Goal: Find specific page/section: Find specific page/section

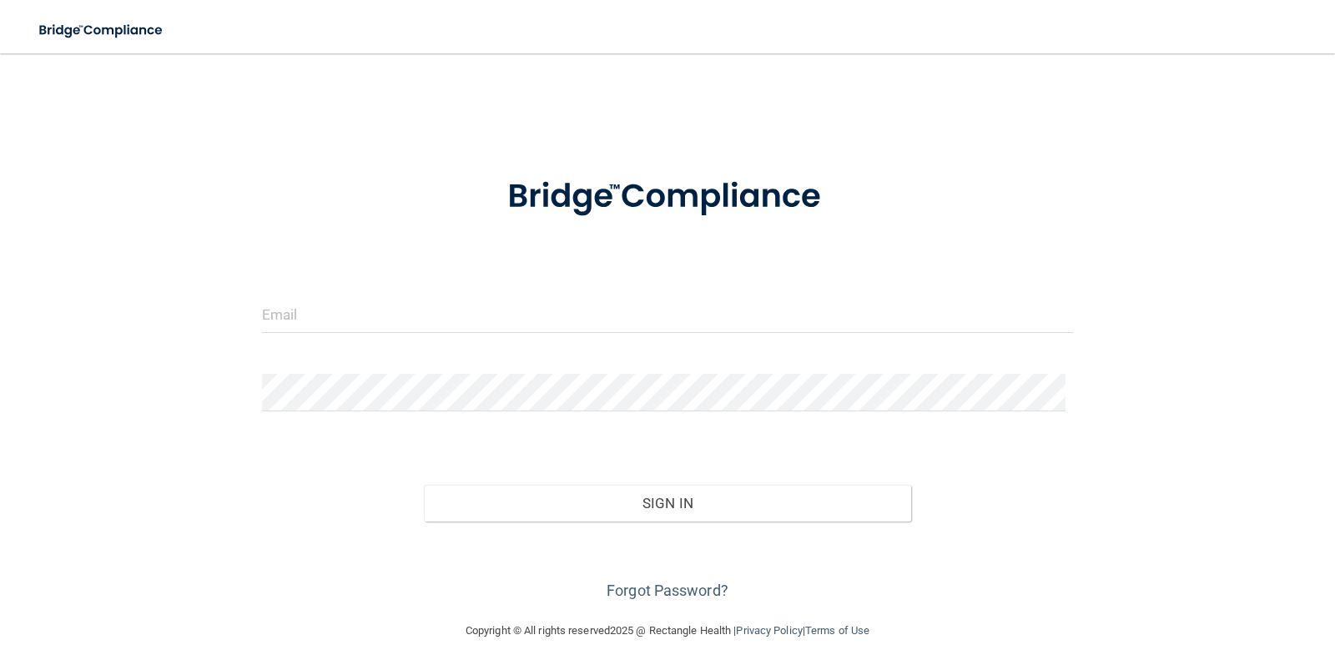
click at [359, 336] on div at bounding box center [667, 320] width 837 height 50
click at [358, 298] on input "email" at bounding box center [668, 314] width 812 height 38
type input "[EMAIL_ADDRESS][DOMAIN_NAME]"
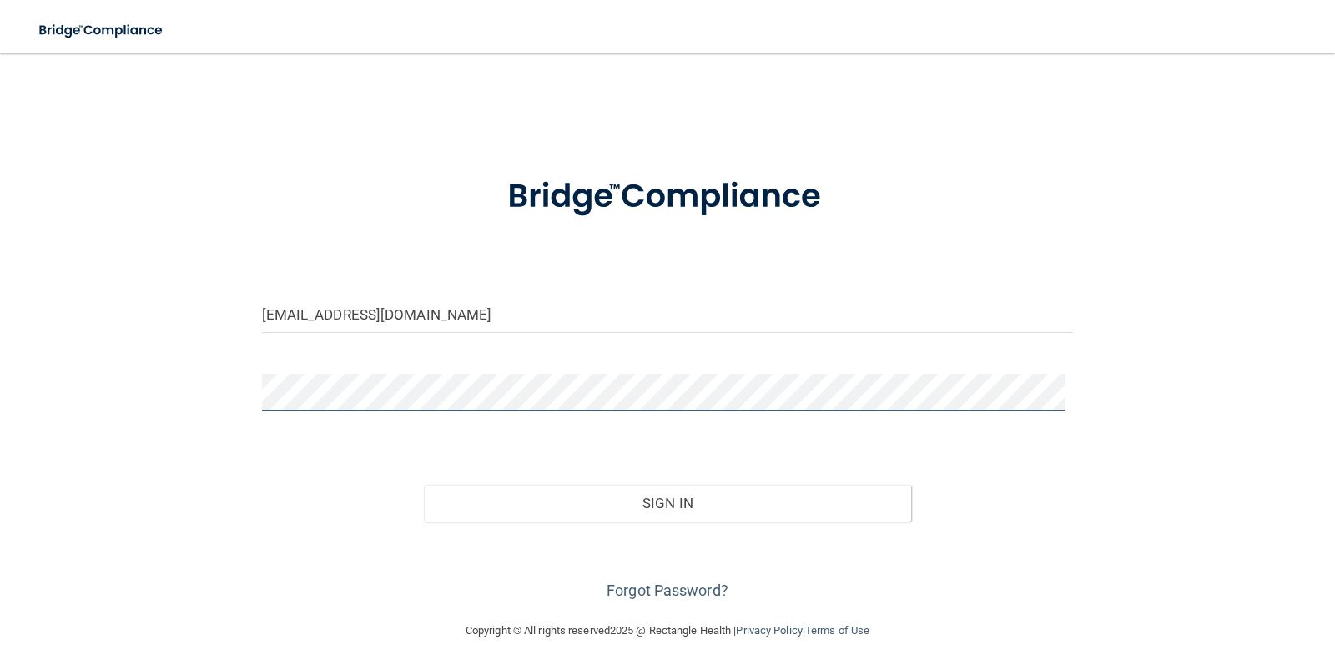
click at [424, 485] on button "Sign In" at bounding box center [667, 503] width 487 height 37
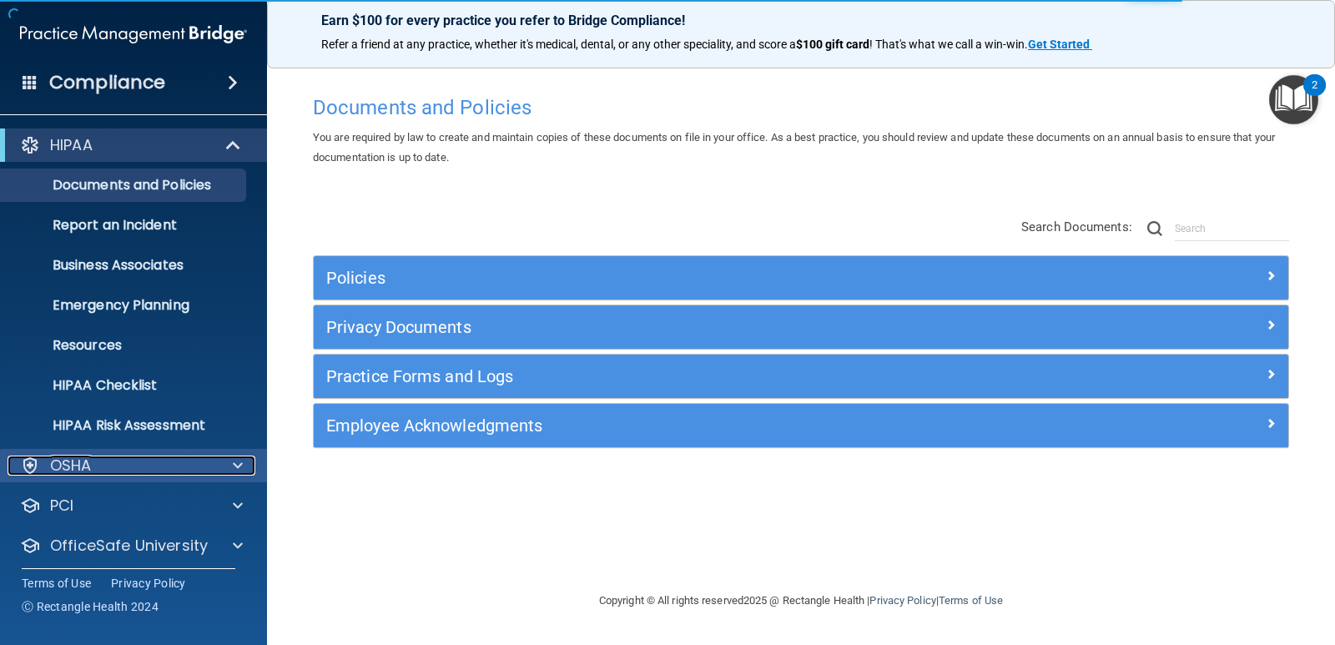
click at [130, 464] on div "OSHA" at bounding box center [111, 466] width 207 height 20
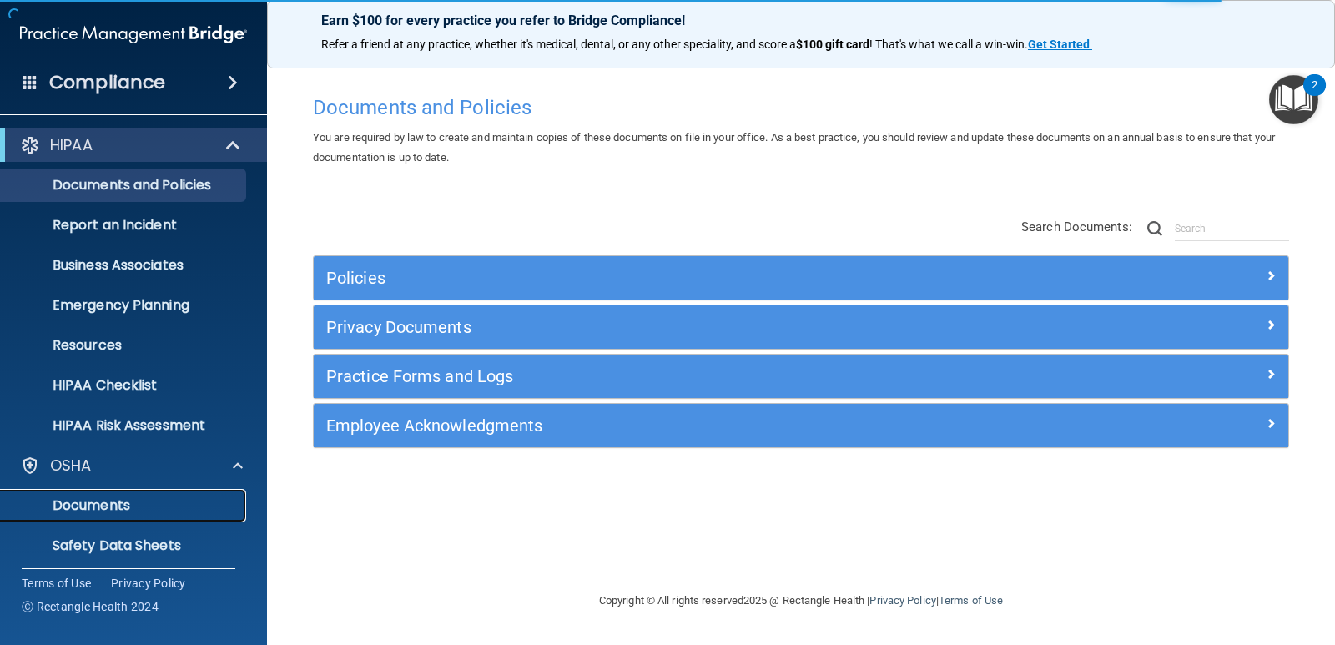
click at [144, 502] on p "Documents" at bounding box center [125, 505] width 228 height 17
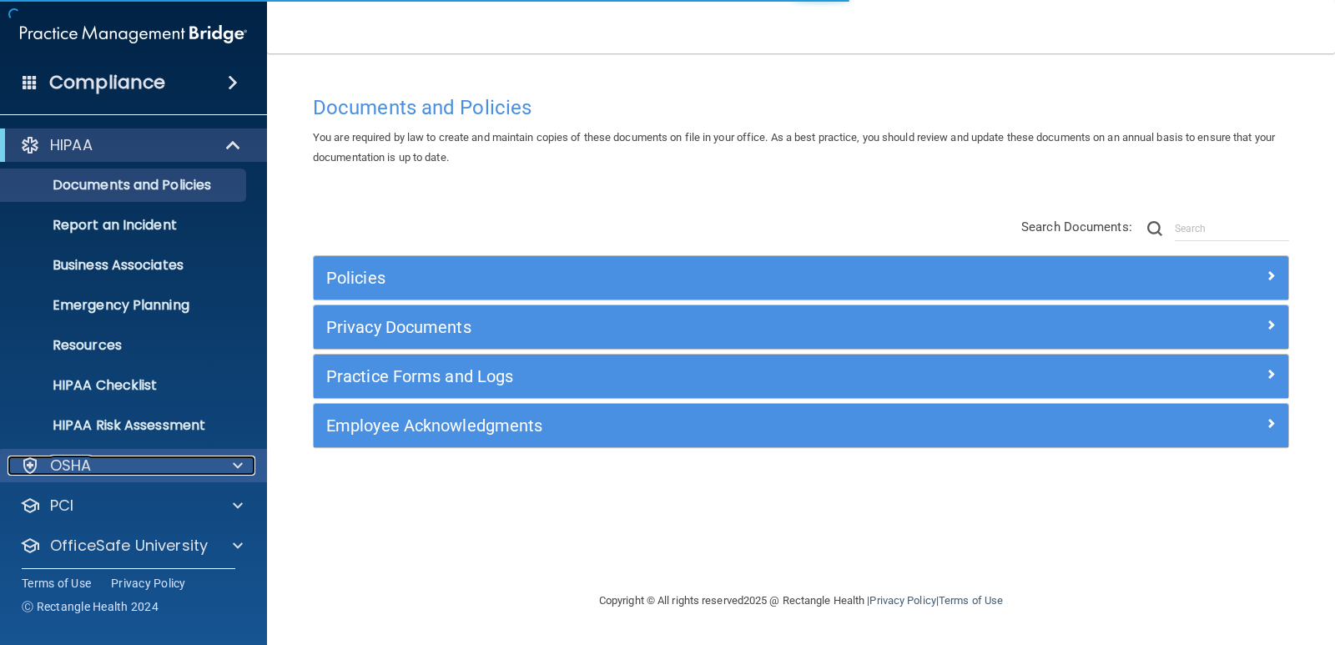
click at [210, 472] on div "OSHA" at bounding box center [111, 466] width 207 height 20
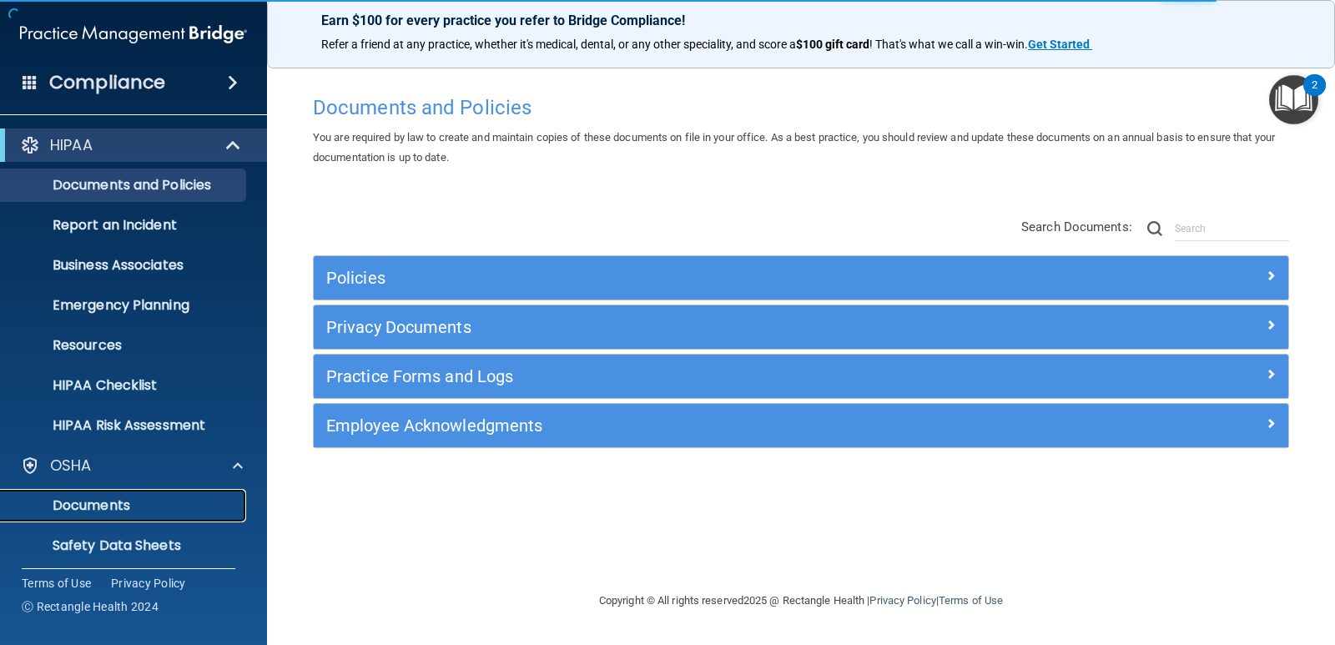
click at [66, 504] on p "Documents" at bounding box center [125, 505] width 228 height 17
